Goal: Task Accomplishment & Management: Manage account settings

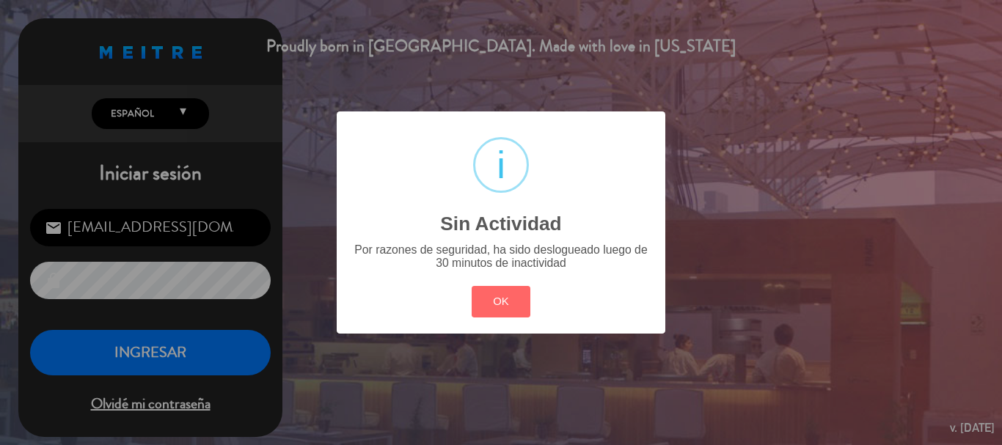
click at [172, 346] on div "? ! i Sin Actividad × Por razones de seguridad, ha sido deslogueado luego de 30…" at bounding box center [501, 222] width 1002 height 445
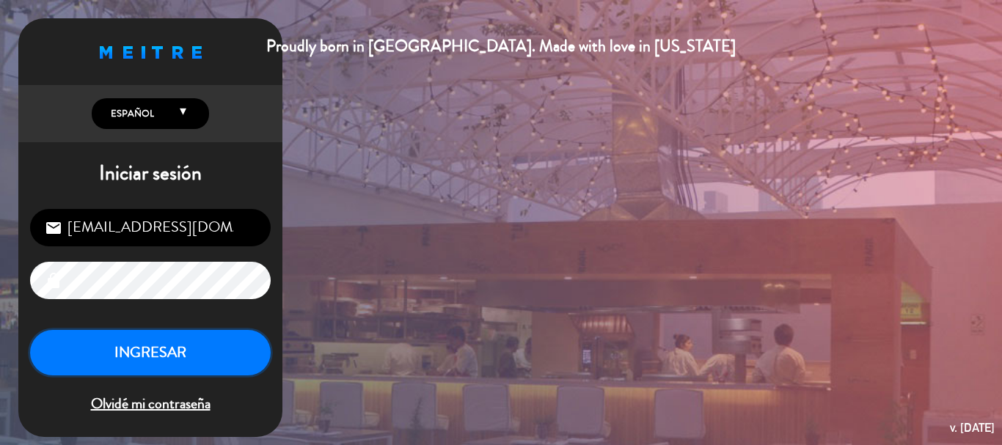
click at [172, 346] on button "INGRESAR" at bounding box center [150, 353] width 241 height 46
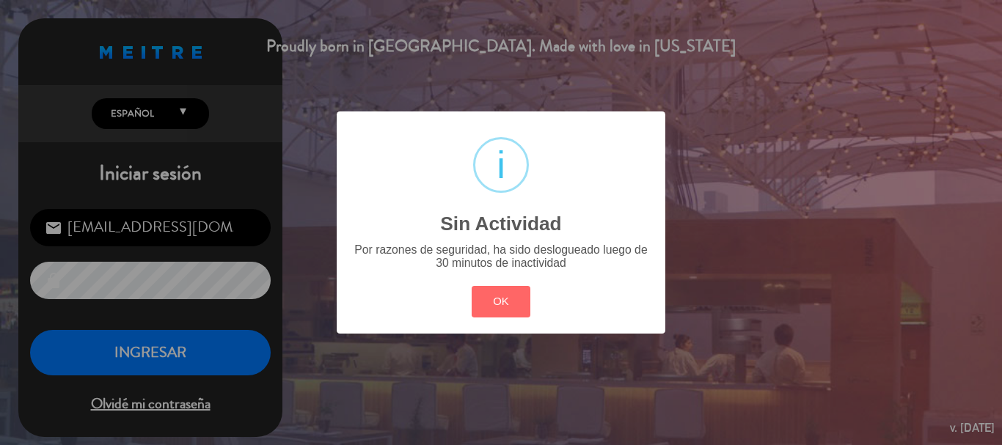
click at [165, 350] on div "? ! i Sin Actividad × Por razones de seguridad, ha sido deslogueado luego de 30…" at bounding box center [501, 222] width 1002 height 445
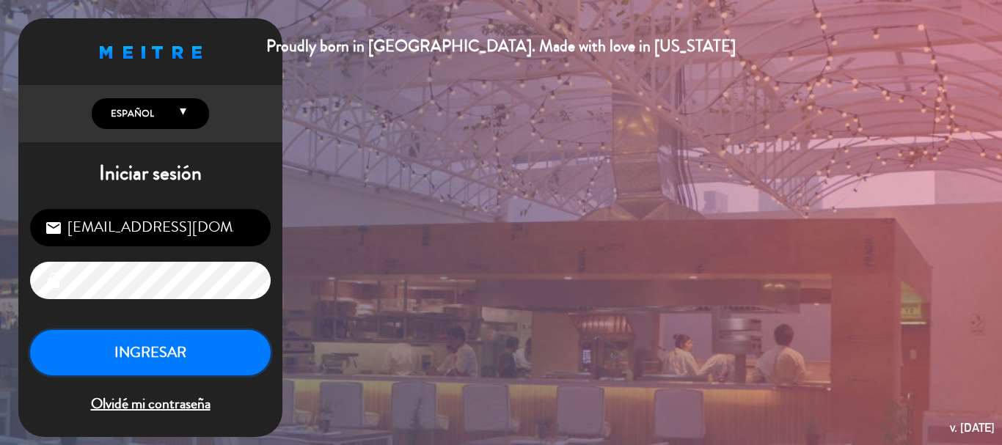
click at [165, 350] on button "INGRESAR" at bounding box center [150, 353] width 241 height 46
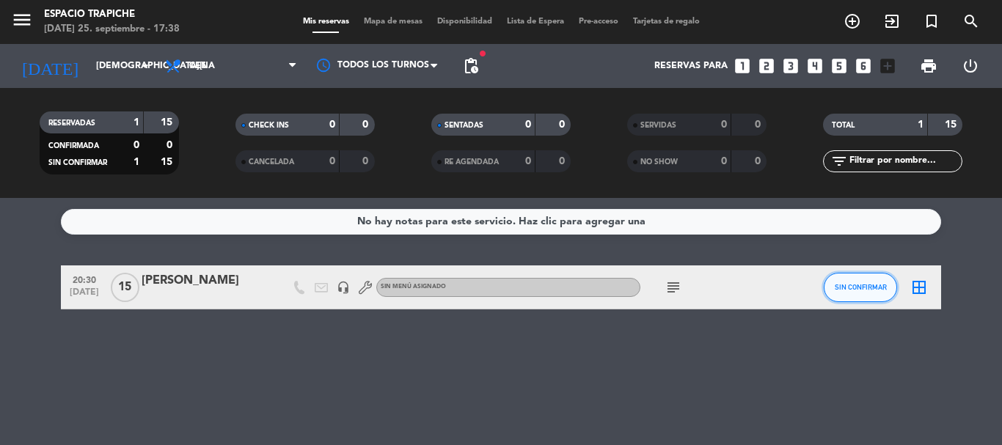
click at [867, 293] on button "SIN CONFIRMAR" at bounding box center [860, 287] width 73 height 29
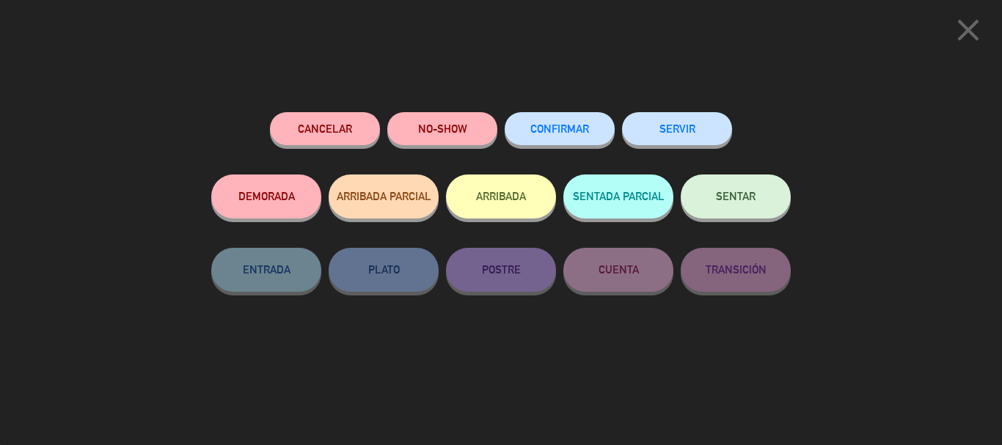
click at [476, 193] on button "ARRIBADA" at bounding box center [501, 197] width 110 height 44
click at [92, 140] on div "close Cancelar NO-SHOW CONFIRMAR SERVIR DEMORADA ARRIBADA PARCIAL ARRIBADA SENT…" at bounding box center [501, 222] width 1002 height 445
